Goal: Find specific page/section: Find specific page/section

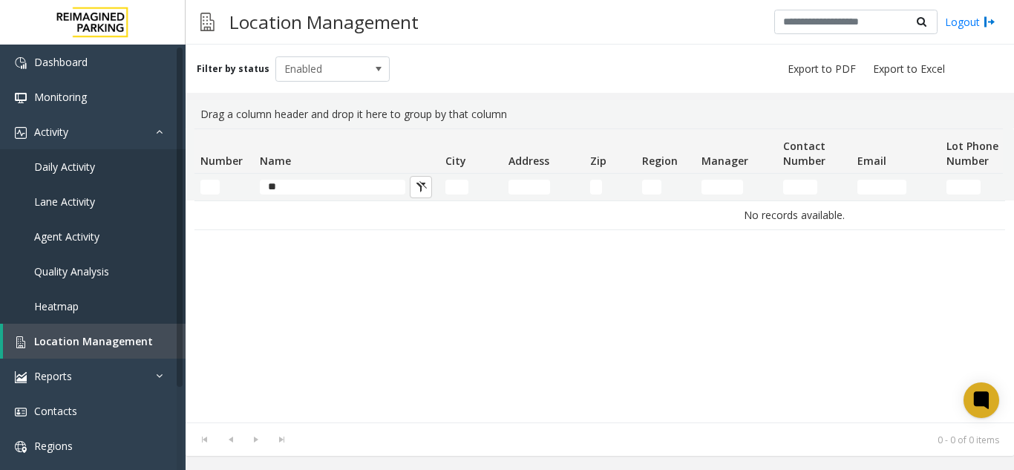
type input "*"
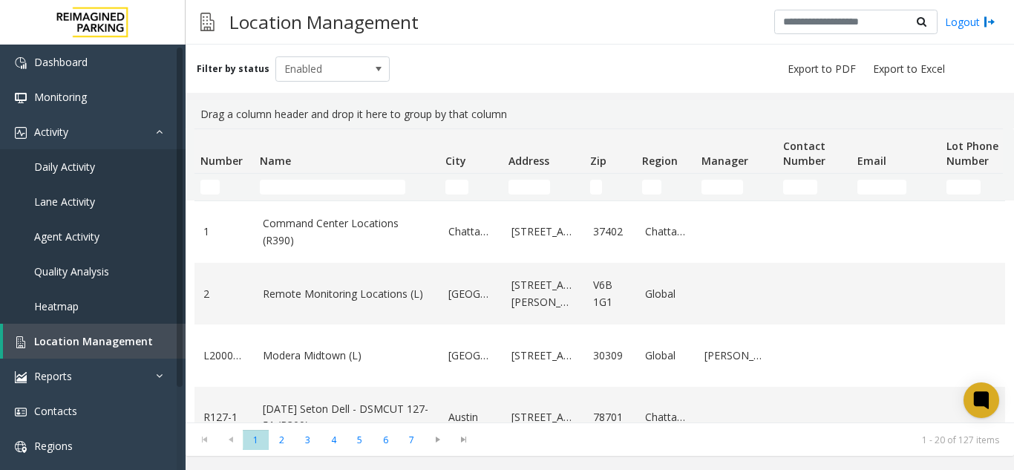
click at [338, 177] on td "Name Filter" at bounding box center [347, 187] width 186 height 27
click at [338, 185] on input "Name Filter" at bounding box center [332, 187] width 145 height 15
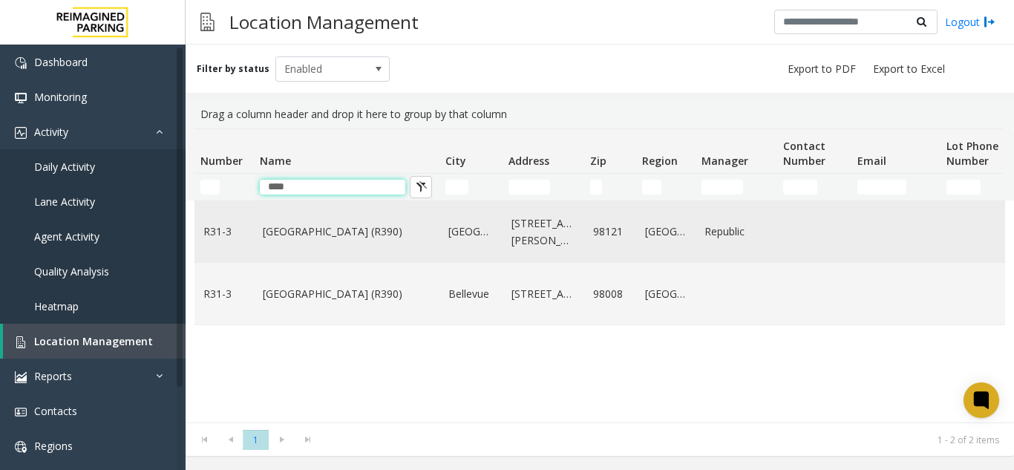
type input "****"
click at [330, 237] on link "[GEOGRAPHIC_DATA] (R390)" at bounding box center [347, 231] width 168 height 16
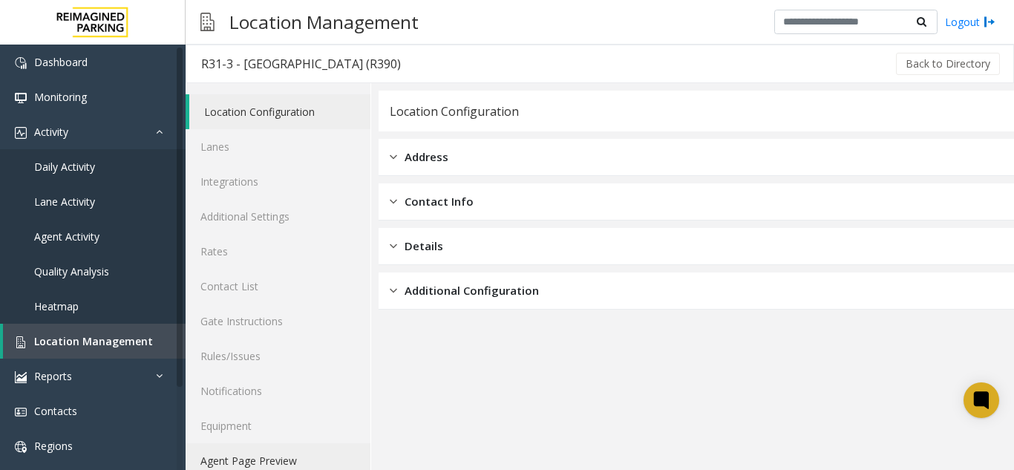
click at [325, 452] on link "Agent Page Preview" at bounding box center [278, 460] width 185 height 35
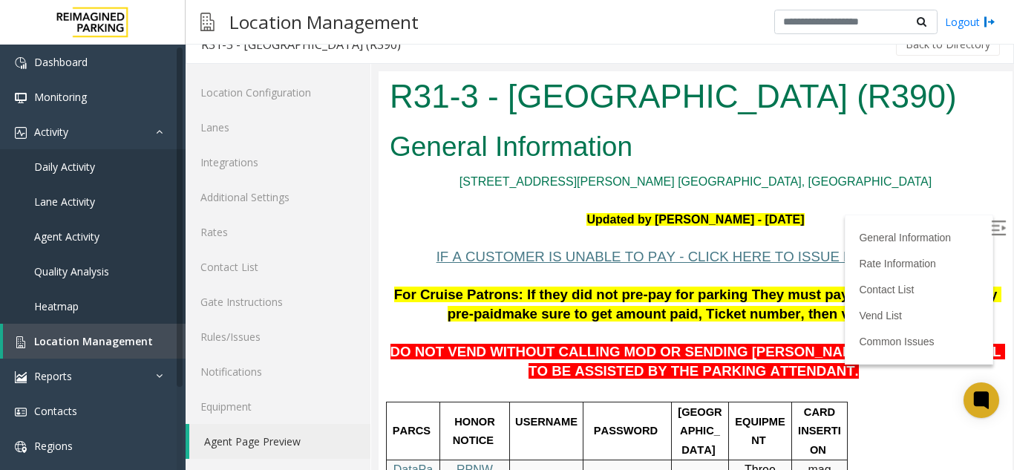
click at [991, 232] on img at bounding box center [998, 227] width 15 height 15
click at [668, 181] on link "[STREET_ADDRESS][PERSON_NAME] [GEOGRAPHIC_DATA], [GEOGRAPHIC_DATA]" at bounding box center [695, 181] width 472 height 13
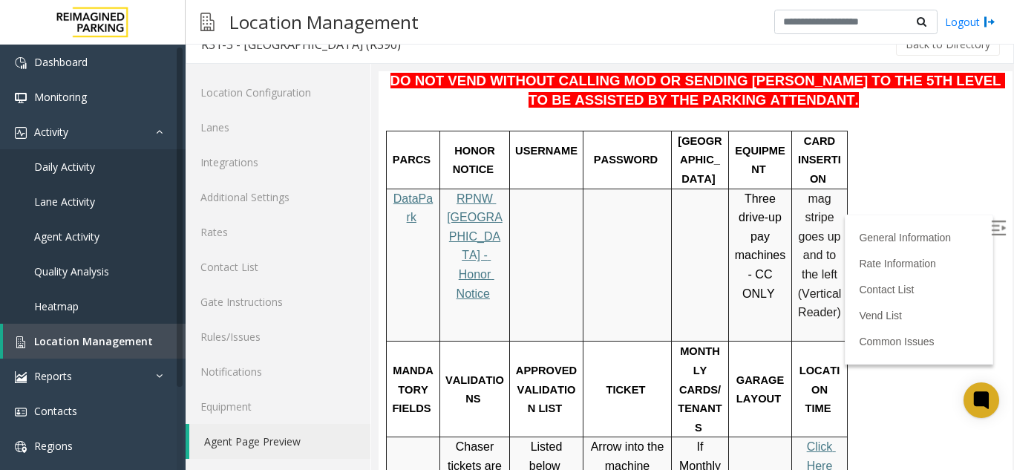
scroll to position [297, 0]
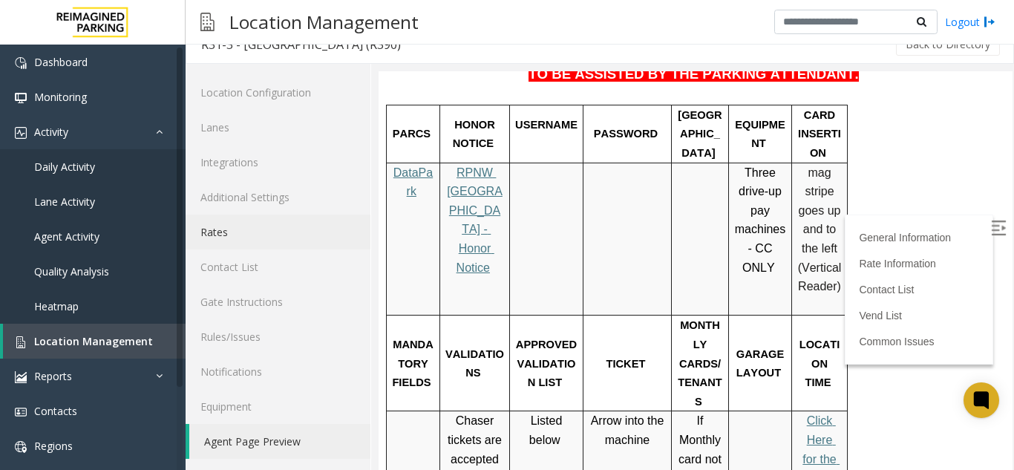
click at [301, 231] on link "Rates" at bounding box center [278, 231] width 185 height 35
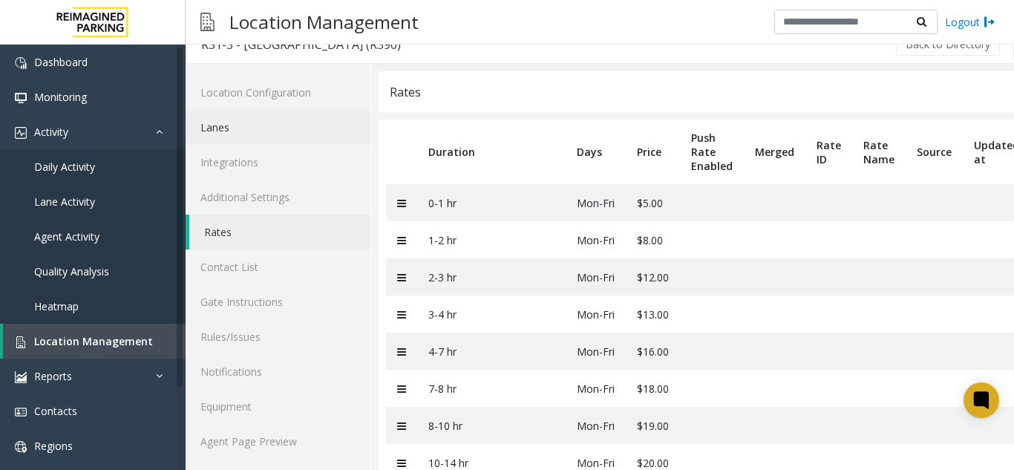
click at [237, 122] on link "Lanes" at bounding box center [278, 127] width 185 height 35
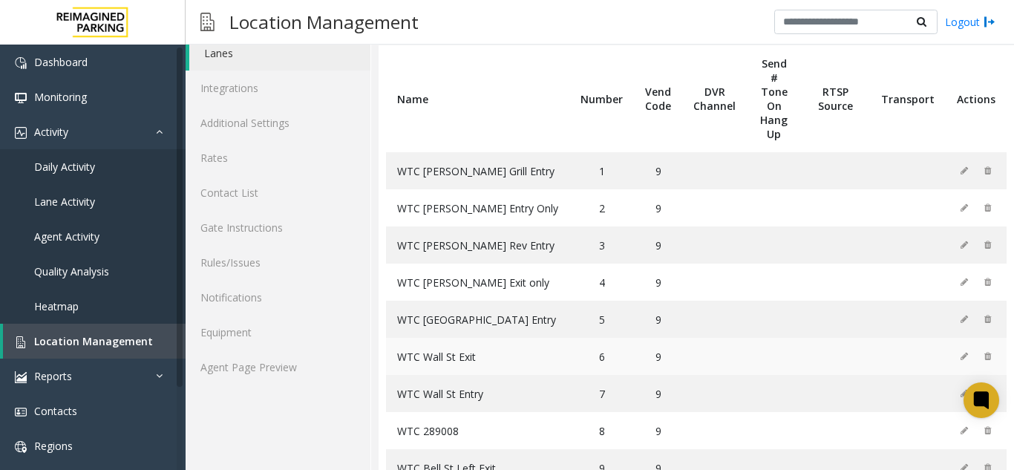
scroll to position [171, 0]
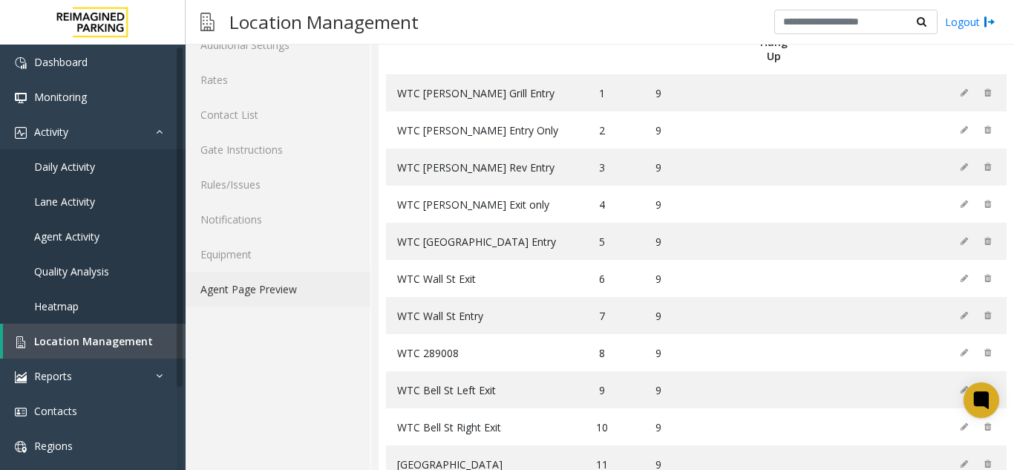
click at [286, 278] on link "Agent Page Preview" at bounding box center [278, 289] width 185 height 35
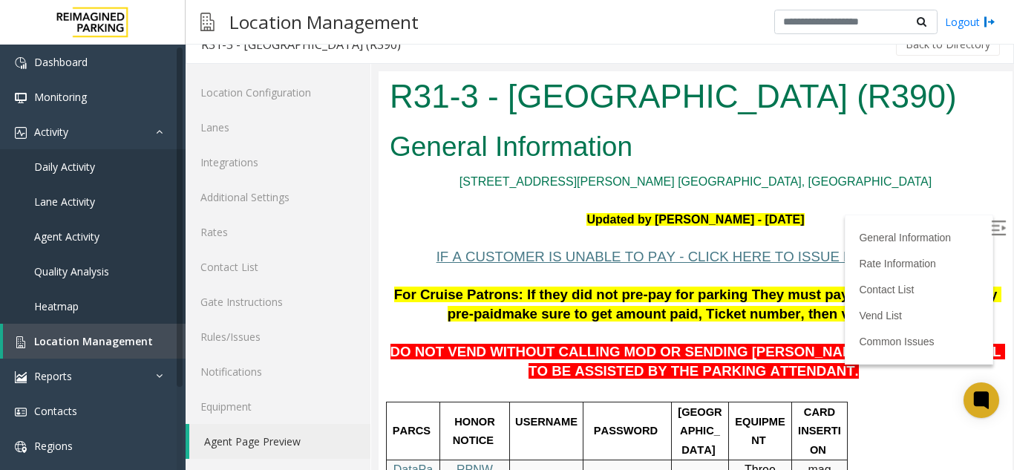
click at [991, 228] on img at bounding box center [998, 227] width 15 height 15
click at [884, 232] on p at bounding box center [696, 238] width 612 height 19
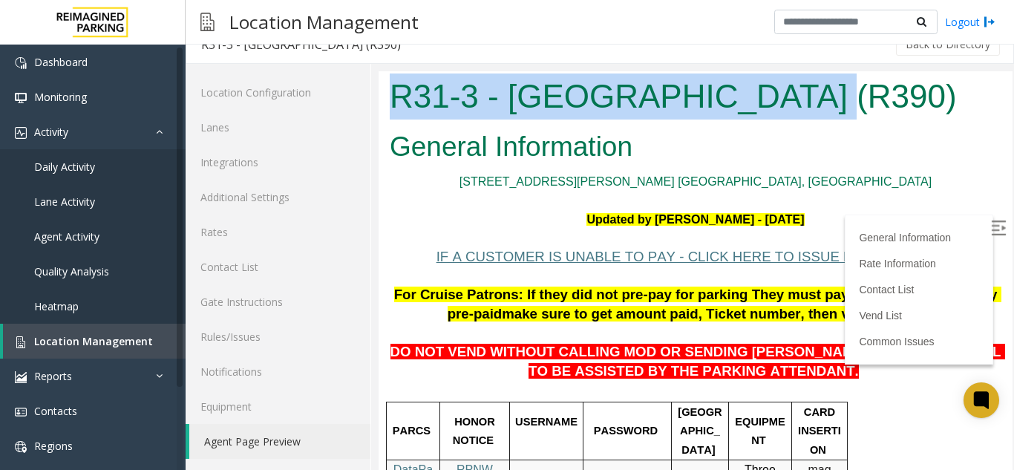
drag, startPoint x: 390, startPoint y: 89, endPoint x: 772, endPoint y: 97, distance: 381.5
click at [772, 97] on h1 "R31-3 - [GEOGRAPHIC_DATA] (R390)" at bounding box center [696, 96] width 612 height 46
copy h1 "R31-3 - [GEOGRAPHIC_DATA]"
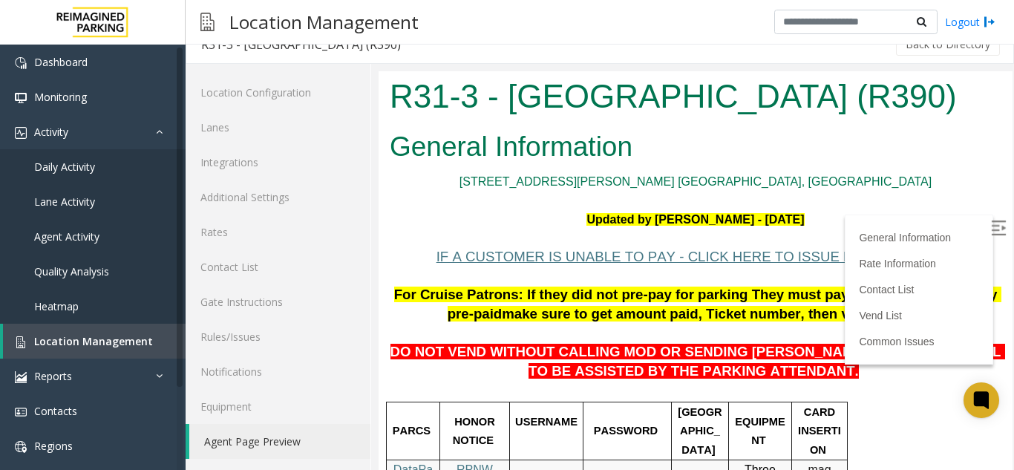
click at [538, 186] on p "[STREET_ADDRESS][PERSON_NAME] [GEOGRAPHIC_DATA], [GEOGRAPHIC_DATA]" at bounding box center [696, 181] width 612 height 19
click at [68, 366] on link "Reports" at bounding box center [93, 375] width 186 height 35
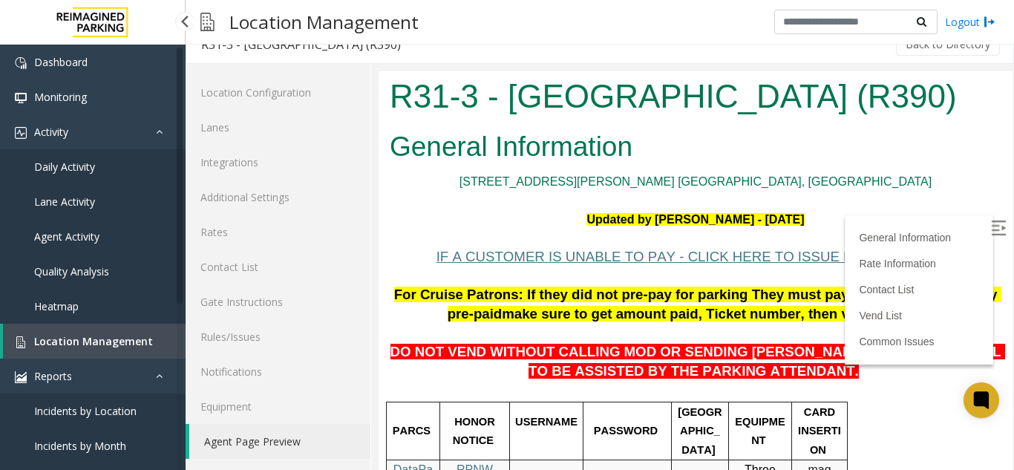
click at [90, 323] on link "Heatmap" at bounding box center [93, 306] width 186 height 35
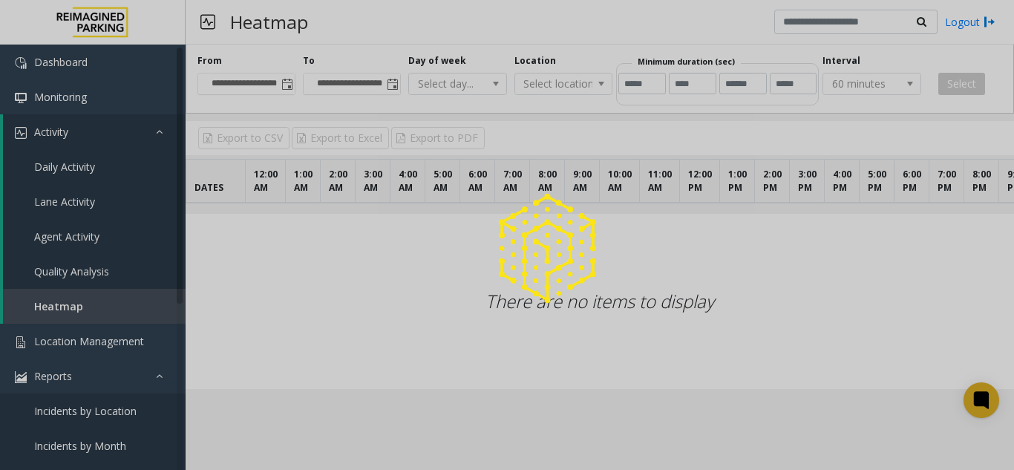
click at [88, 335] on div at bounding box center [507, 235] width 1014 height 470
click at [88, 335] on span "Location Management" at bounding box center [89, 341] width 110 height 14
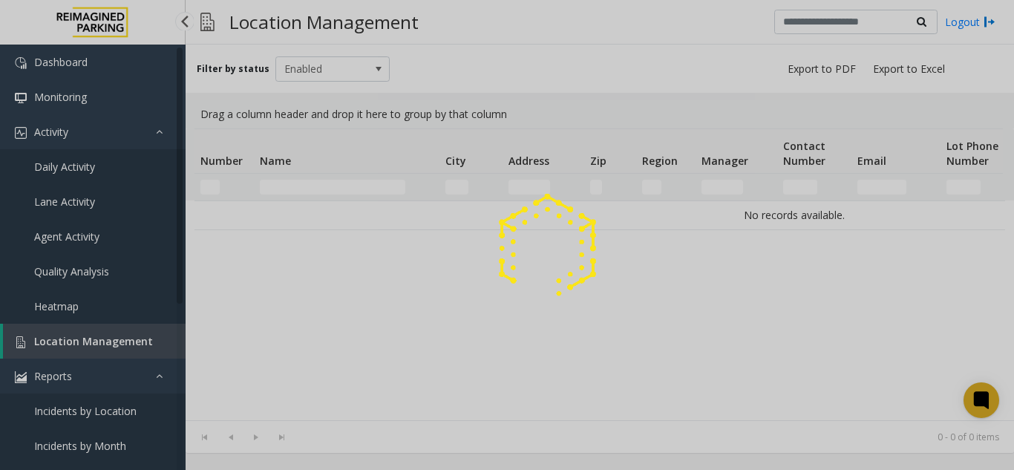
click at [88, 335] on div at bounding box center [507, 235] width 1014 height 470
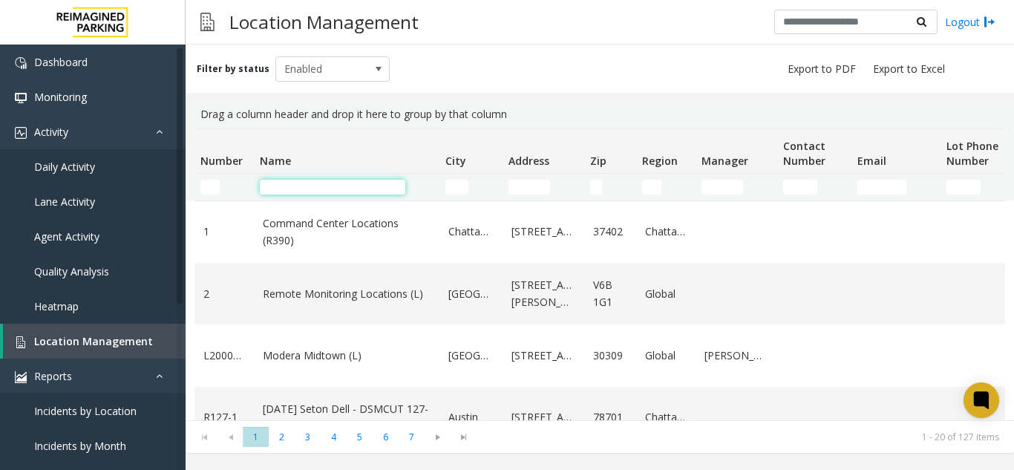
click at [274, 193] on input "Name Filter" at bounding box center [332, 187] width 145 height 15
click at [309, 196] on td "Name Filter" at bounding box center [347, 187] width 186 height 27
click at [302, 188] on input "Name Filter" at bounding box center [332, 187] width 145 height 15
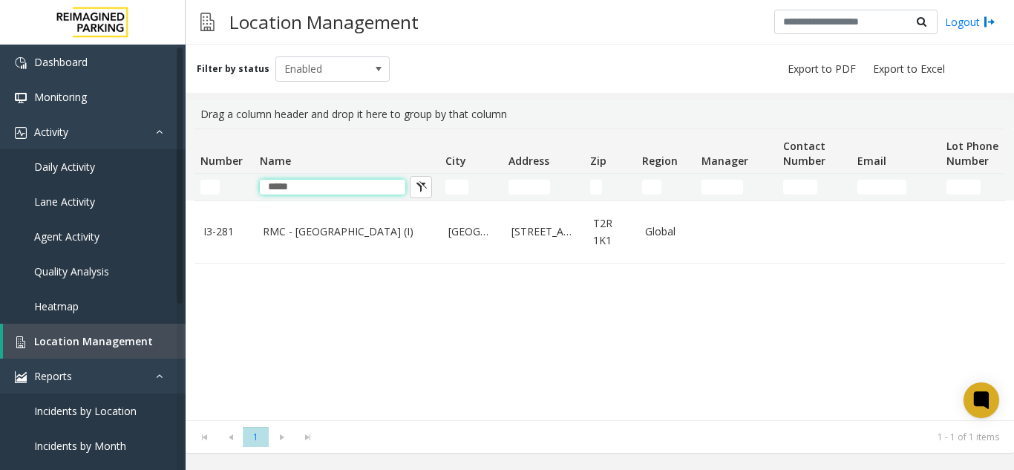
type input "*****"
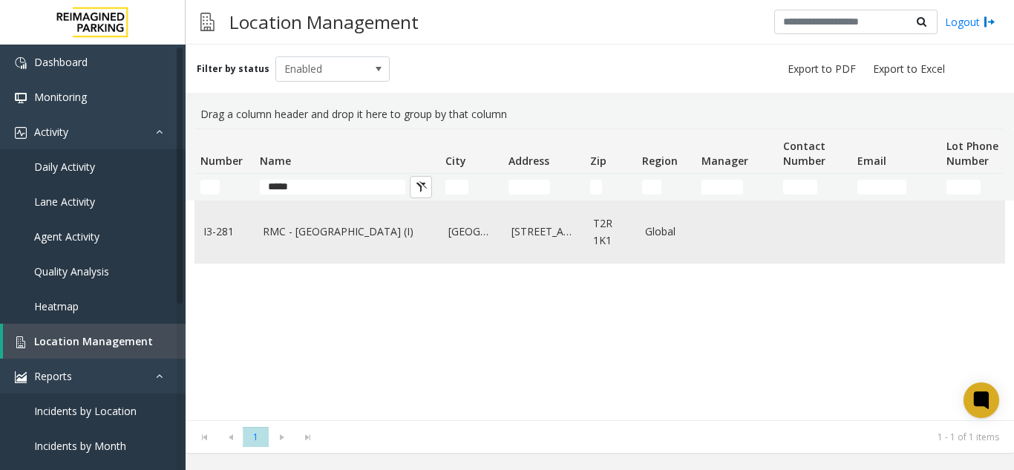
click at [272, 239] on link "RMC - [GEOGRAPHIC_DATA] (I)" at bounding box center [347, 231] width 168 height 16
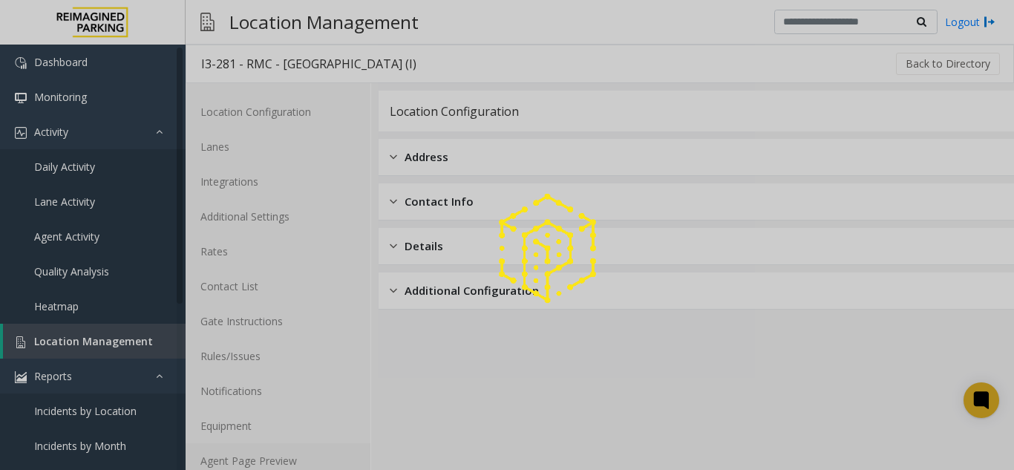
click at [260, 448] on link "Agent Page Preview" at bounding box center [278, 460] width 185 height 35
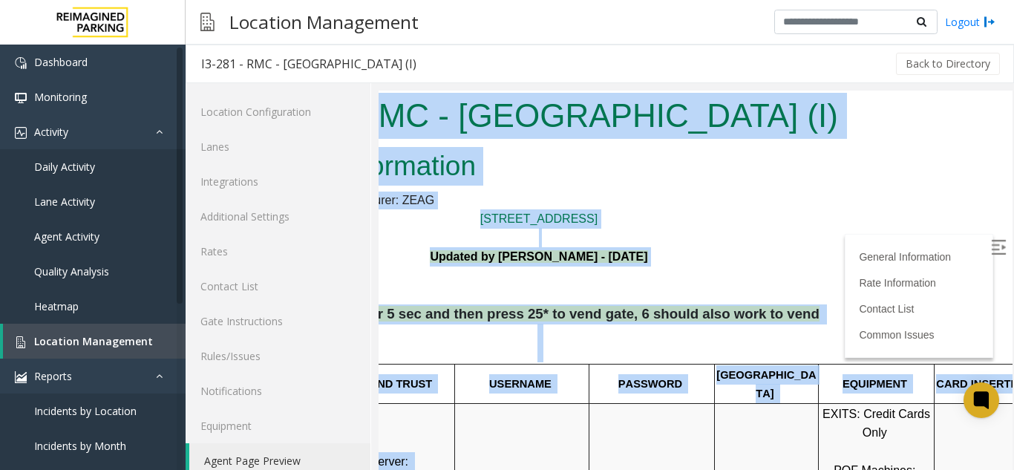
drag, startPoint x: 822, startPoint y: 415, endPoint x: 1020, endPoint y: 373, distance: 203.2
click at [856, 373] on html "I3-281 - RMC - [GEOGRAPHIC_DATA] (I) General Information Revenue Control Manufa…" at bounding box center [539, 290] width 634 height 399
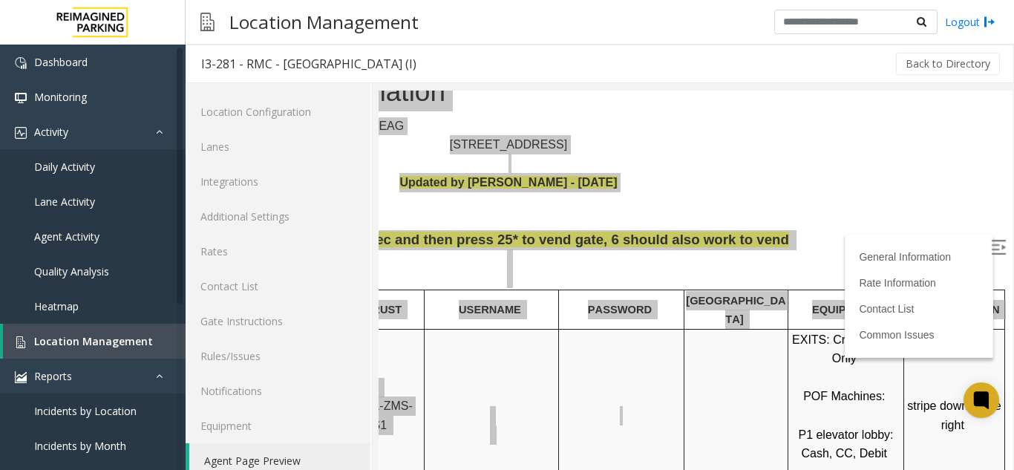
scroll to position [297, 209]
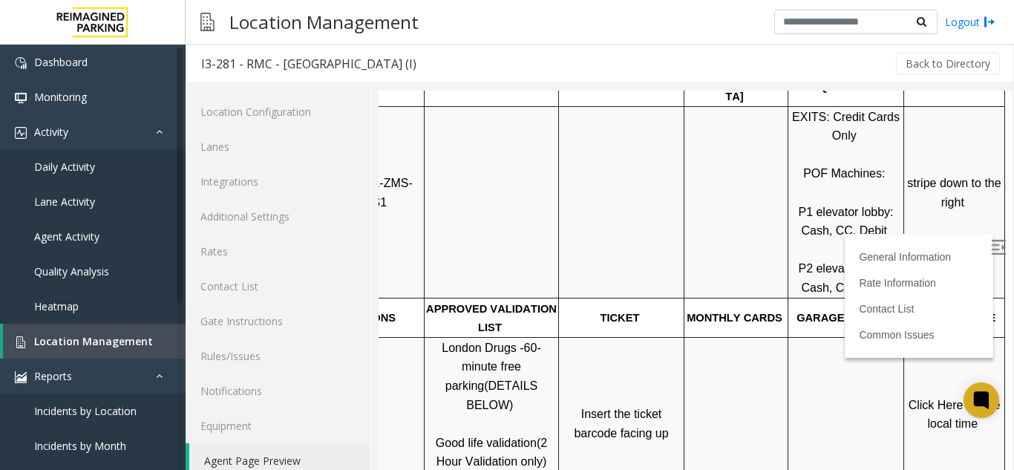
click at [923, 399] on span "Click Here for the local time" at bounding box center [955, 415] width 95 height 32
click at [130, 331] on link "Location Management" at bounding box center [94, 341] width 183 height 35
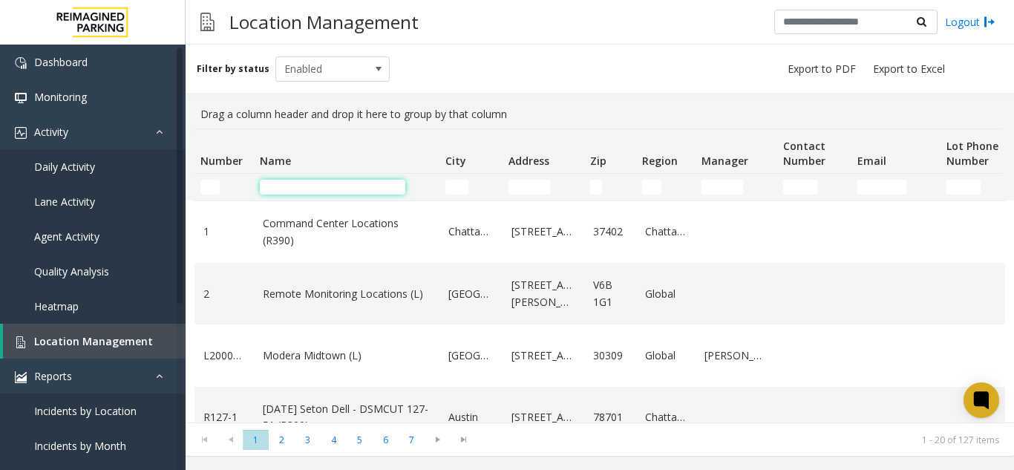
drag, startPoint x: 282, startPoint y: 192, endPoint x: 299, endPoint y: 155, distance: 40.8
click at [282, 192] on input "Name Filter" at bounding box center [332, 187] width 145 height 15
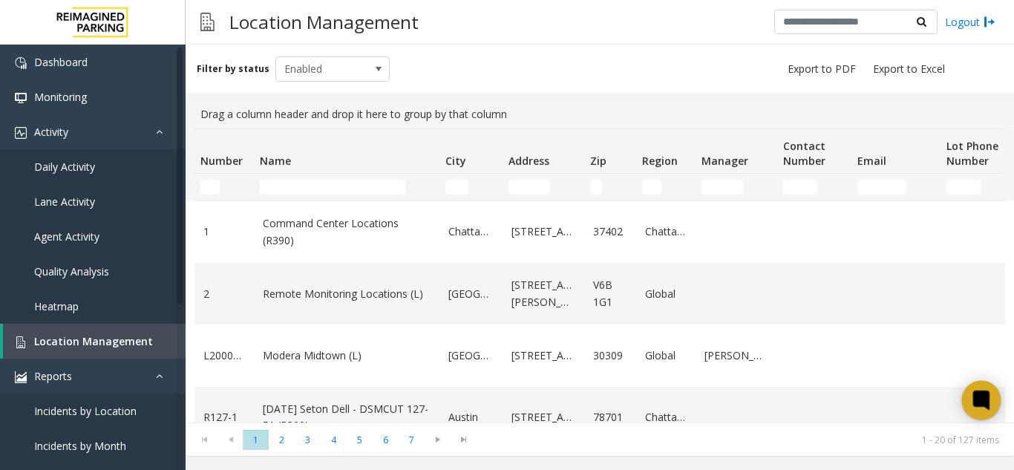
click at [977, 396] on icon at bounding box center [980, 399] width 11 height 11
click at [975, 409] on icon at bounding box center [981, 400] width 24 height 24
click at [979, 406] on icon at bounding box center [981, 399] width 16 height 19
click at [991, 408] on icon at bounding box center [981, 400] width 24 height 24
click at [971, 406] on icon at bounding box center [981, 400] width 24 height 24
